Goal: Transaction & Acquisition: Purchase product/service

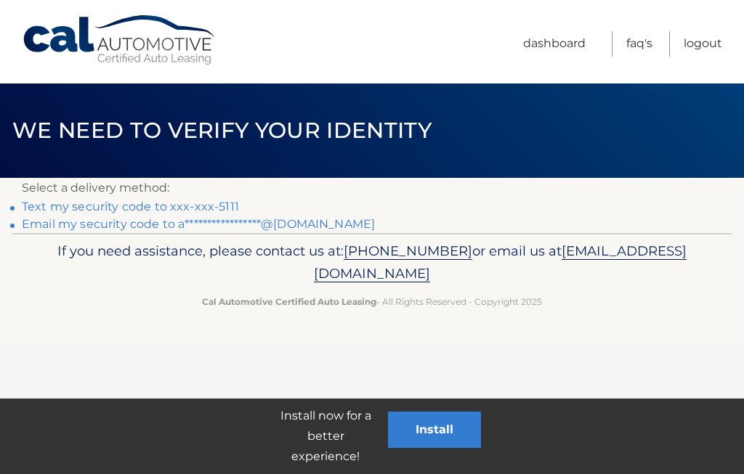
click at [228, 209] on link "Text my security code to xxx-xxx-5111" at bounding box center [130, 207] width 217 height 14
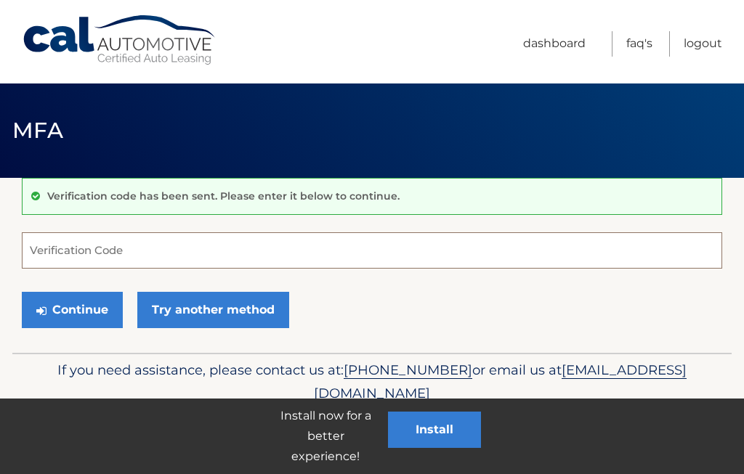
click at [111, 251] on input "Verification Code" at bounding box center [372, 250] width 700 height 36
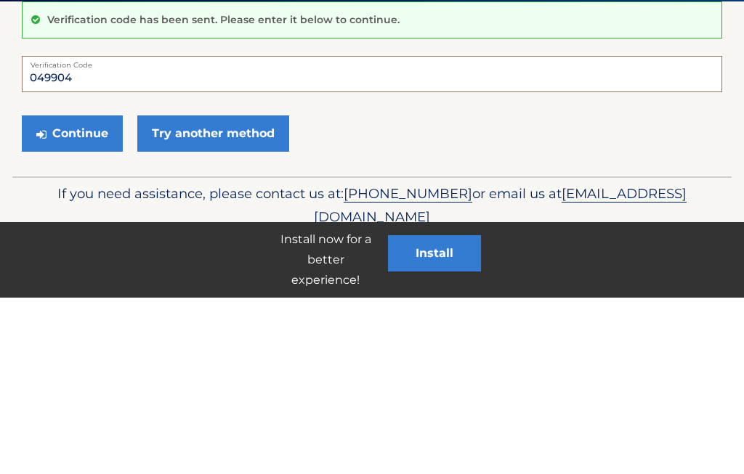
type input "049904"
click at [76, 292] on button "Continue" at bounding box center [72, 310] width 101 height 36
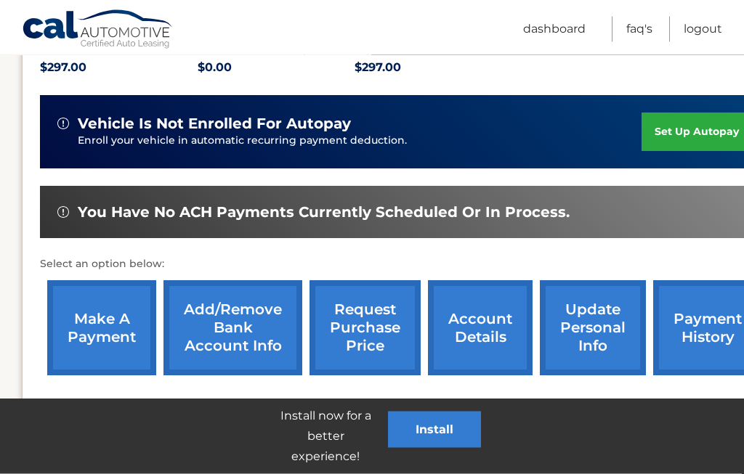
scroll to position [341, 0]
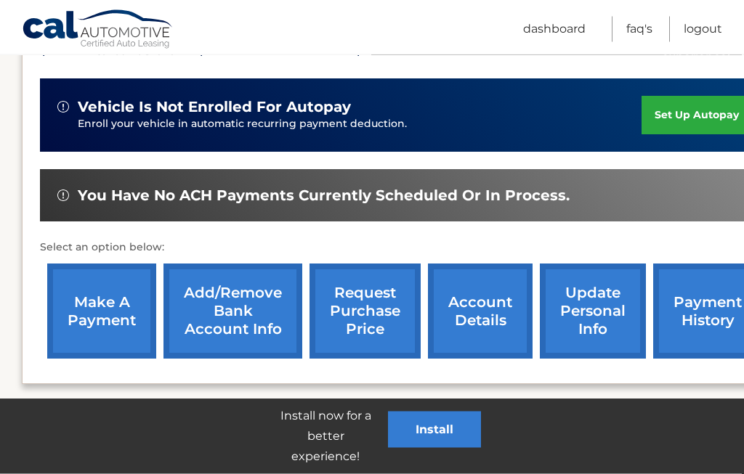
click at [98, 313] on link "make a payment" at bounding box center [101, 311] width 109 height 95
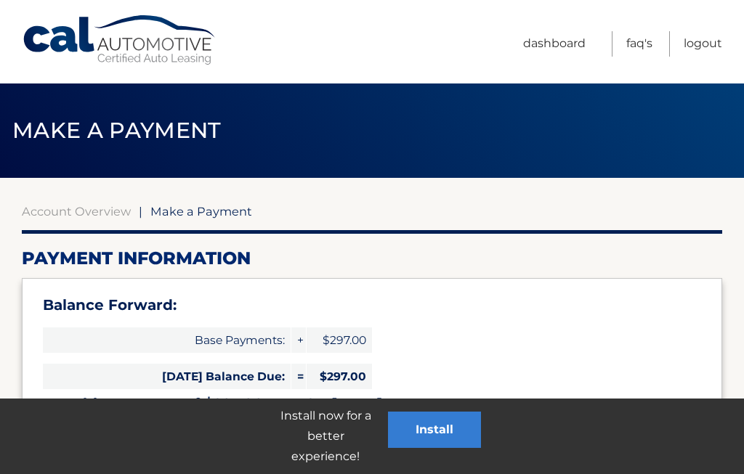
select select "MDZlYzA2MTgtYmMxYy00ZWMxLTg4N2YtYjI2N2Y4NTRlMDli"
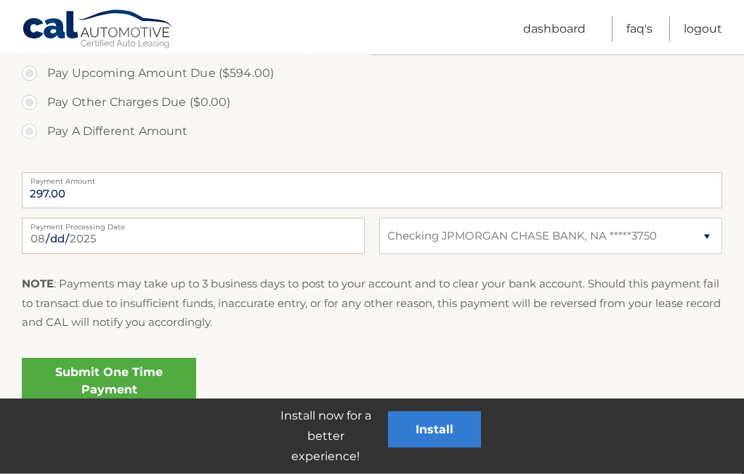
scroll to position [564, 0]
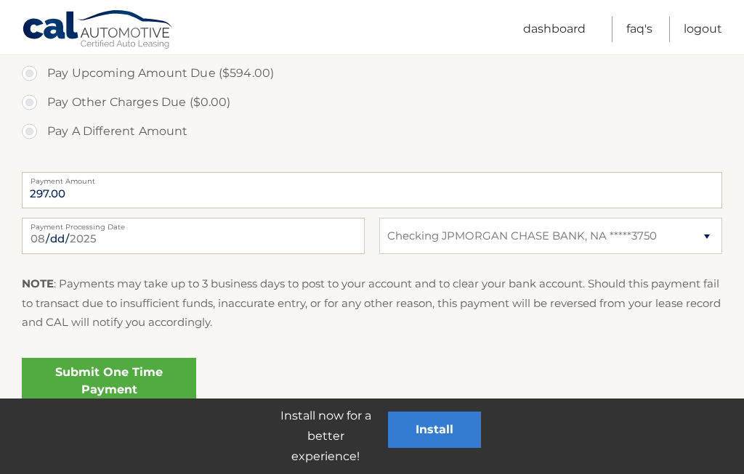
click at [124, 391] on link "Submit One Time Payment" at bounding box center [109, 381] width 174 height 46
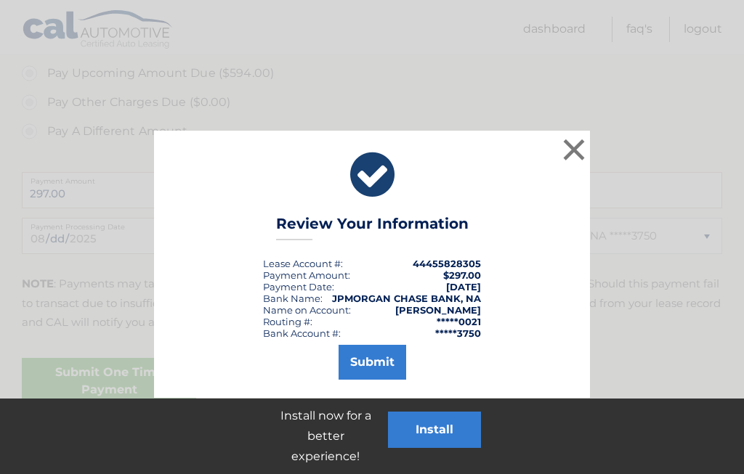
click at [373, 359] on button "Submit" at bounding box center [373, 362] width 68 height 35
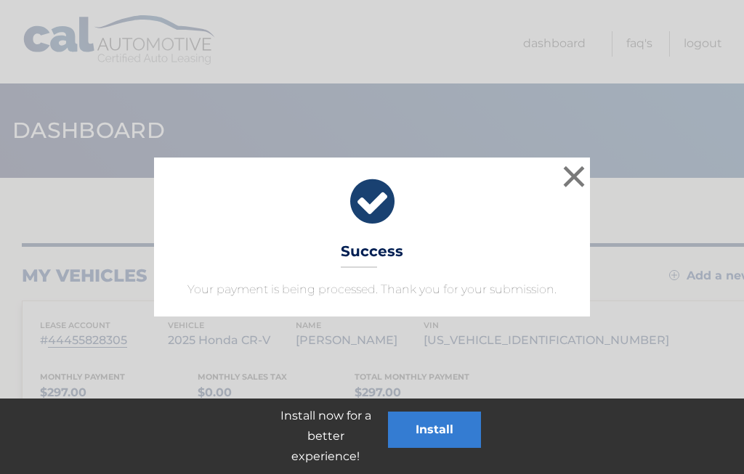
click at [586, 184] on button "×" at bounding box center [573, 176] width 29 height 29
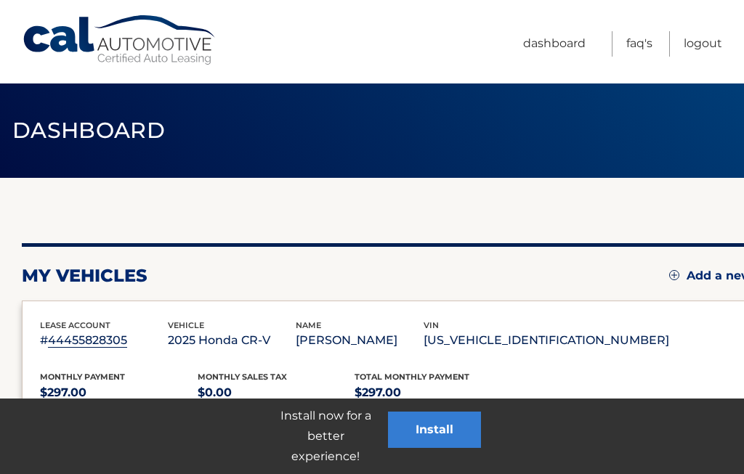
click at [700, 48] on link "Logout" at bounding box center [703, 43] width 39 height 25
